Goal: Information Seeking & Learning: Find specific fact

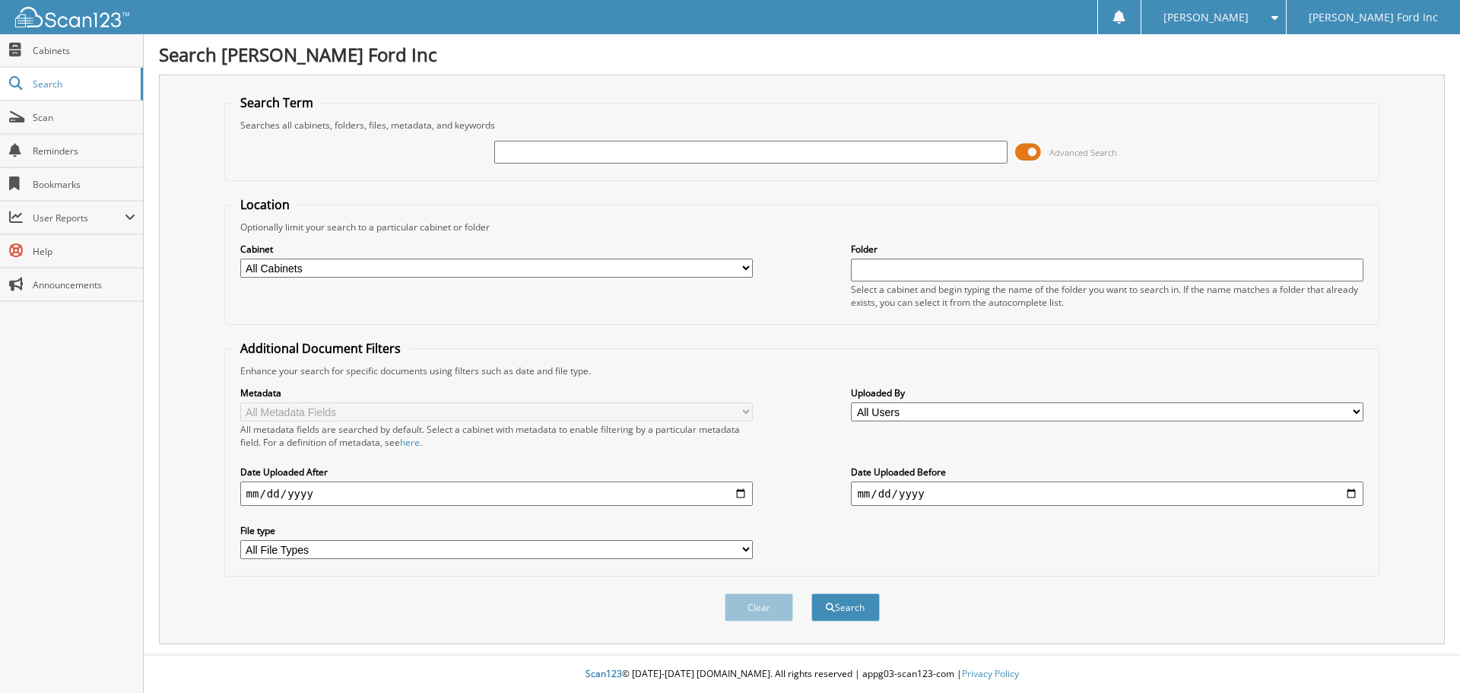
click at [634, 149] on input "text" at bounding box center [750, 152] width 513 height 23
type input "CM139831"
click at [812, 593] on button "Search" at bounding box center [846, 607] width 68 height 28
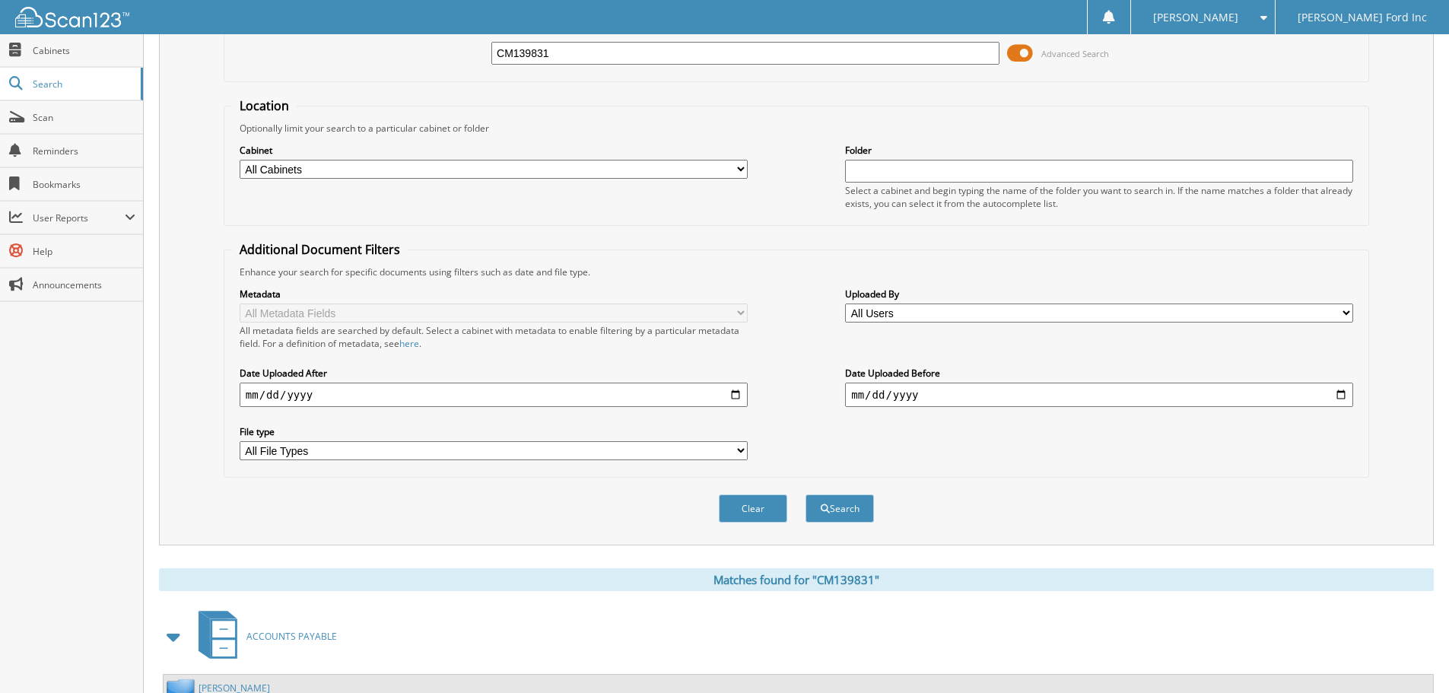
scroll to position [242, 0]
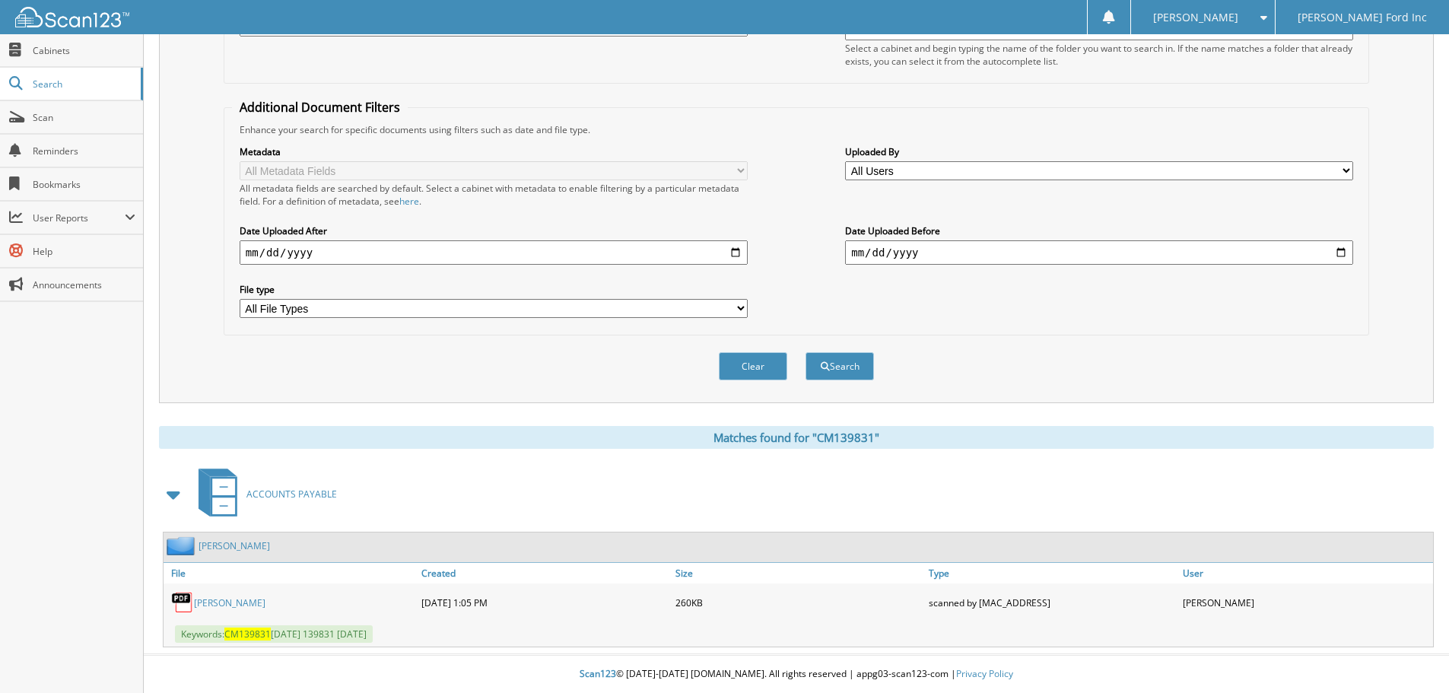
click at [232, 600] on link "BOB ALLEN FORD" at bounding box center [230, 602] width 72 height 13
